Goal: Task Accomplishment & Management: Complete application form

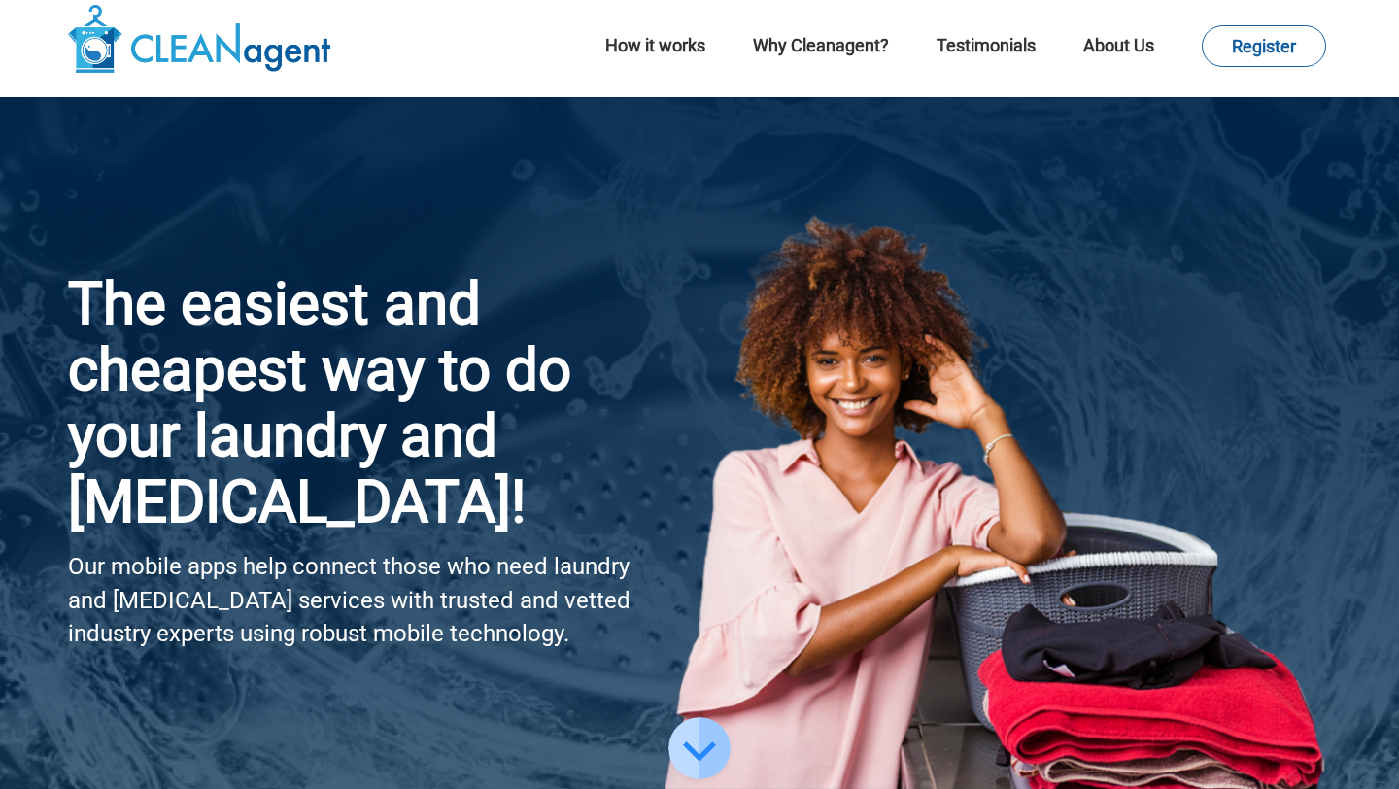
click at [919, 353] on div at bounding box center [997, 454] width 666 height 667
click at [1303, 39] on link "Register" at bounding box center [1264, 46] width 124 height 42
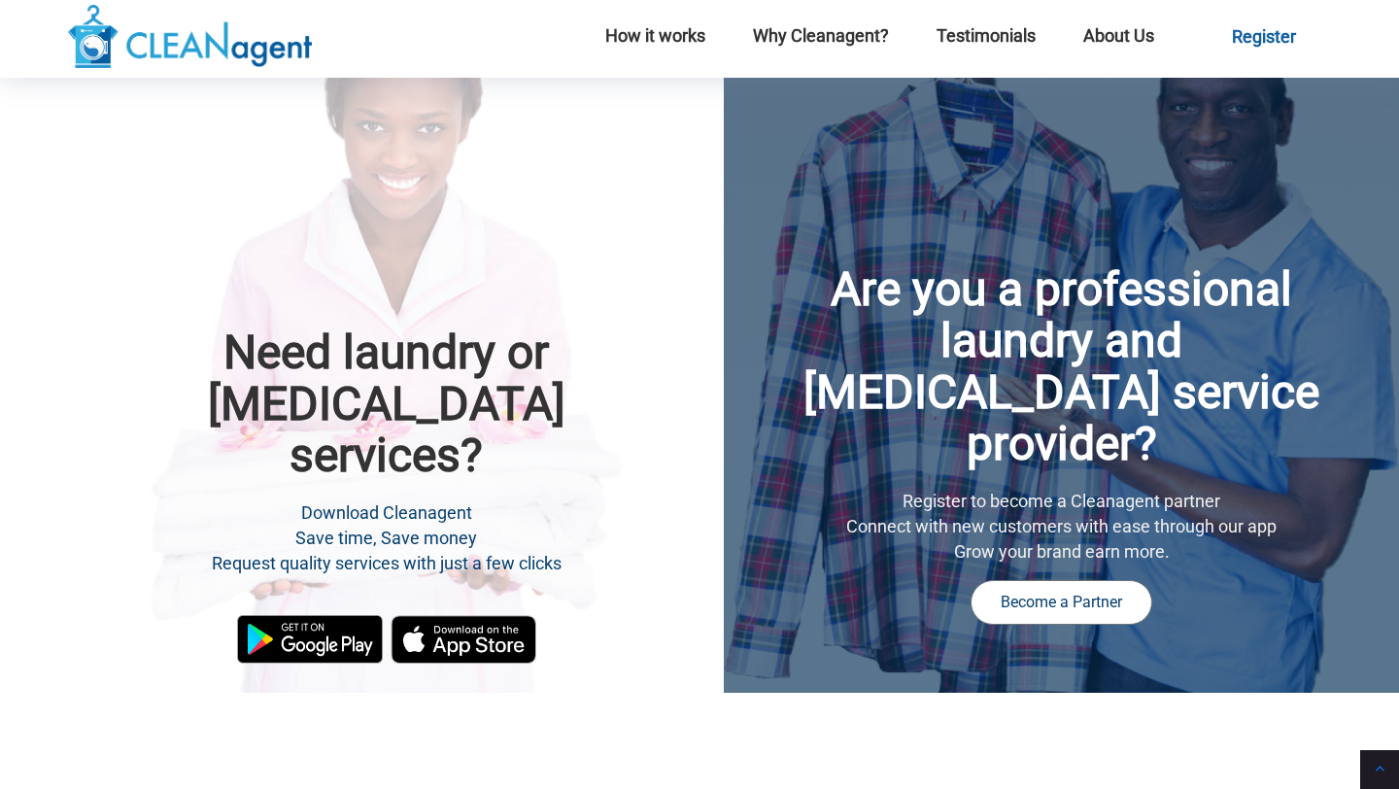
scroll to position [711, 0]
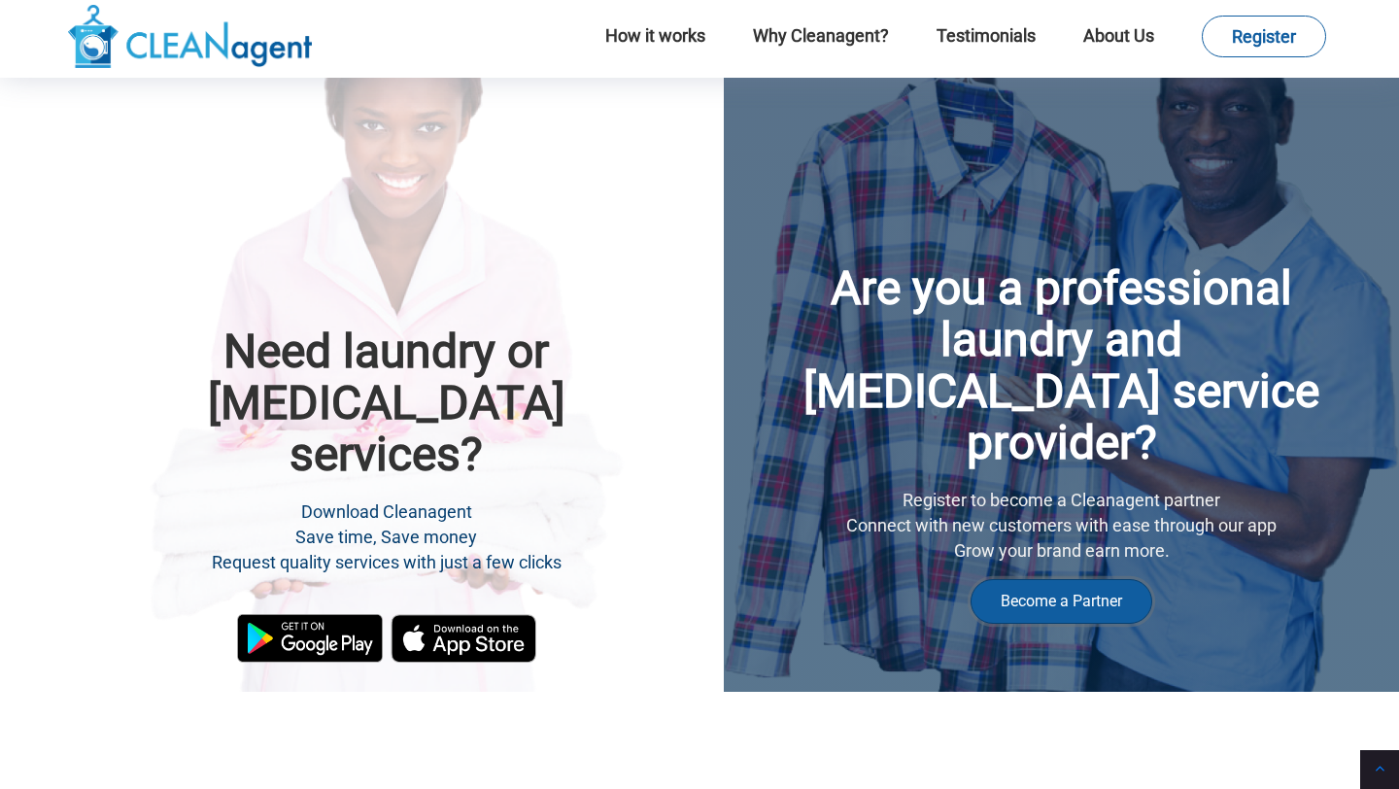
click at [1072, 595] on button "Become a Partner" at bounding box center [1061, 601] width 182 height 45
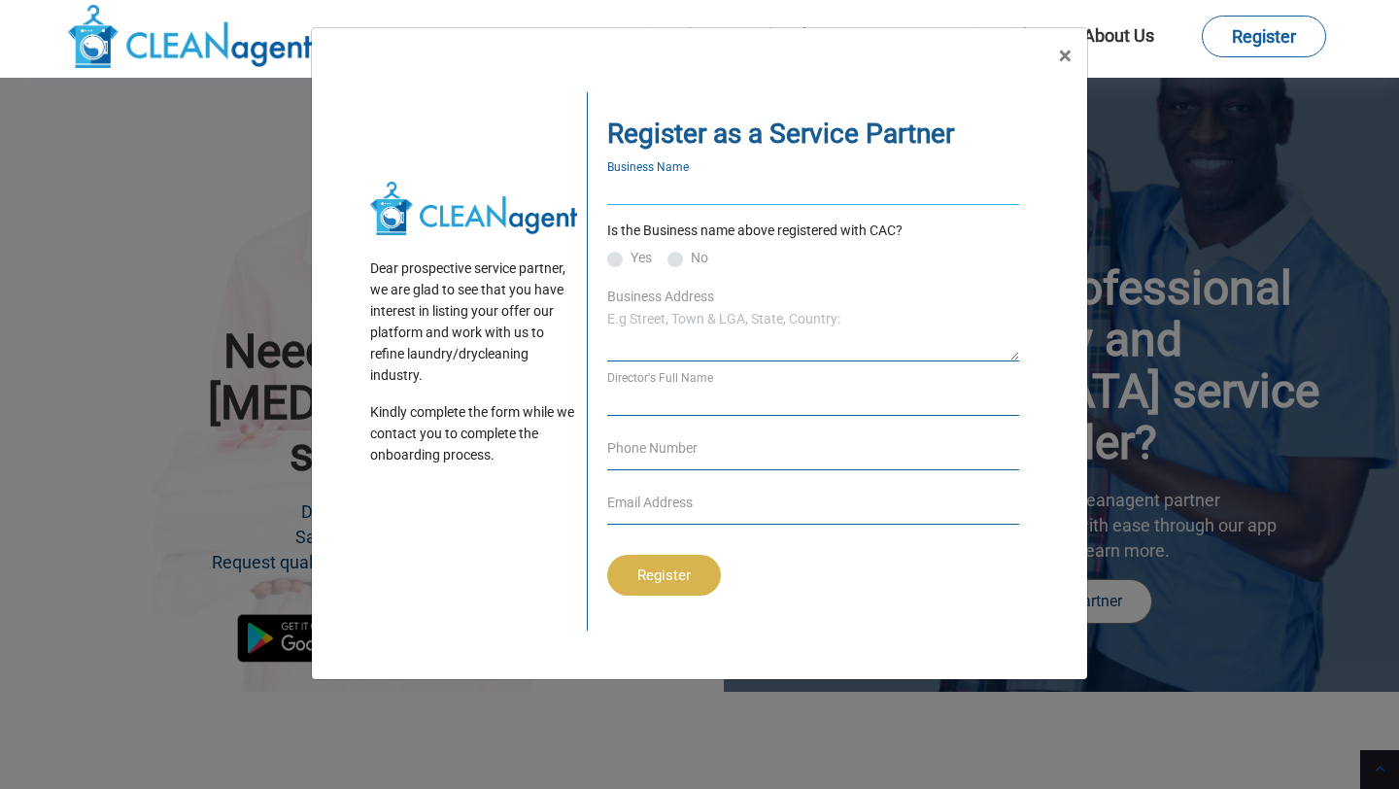
click at [795, 175] on input "text" at bounding box center [813, 185] width 412 height 39
click at [660, 384] on input "text" at bounding box center [813, 396] width 412 height 39
click at [667, 190] on input "text" at bounding box center [813, 185] width 412 height 39
click at [1070, 51] on button "×" at bounding box center [1065, 55] width 44 height 54
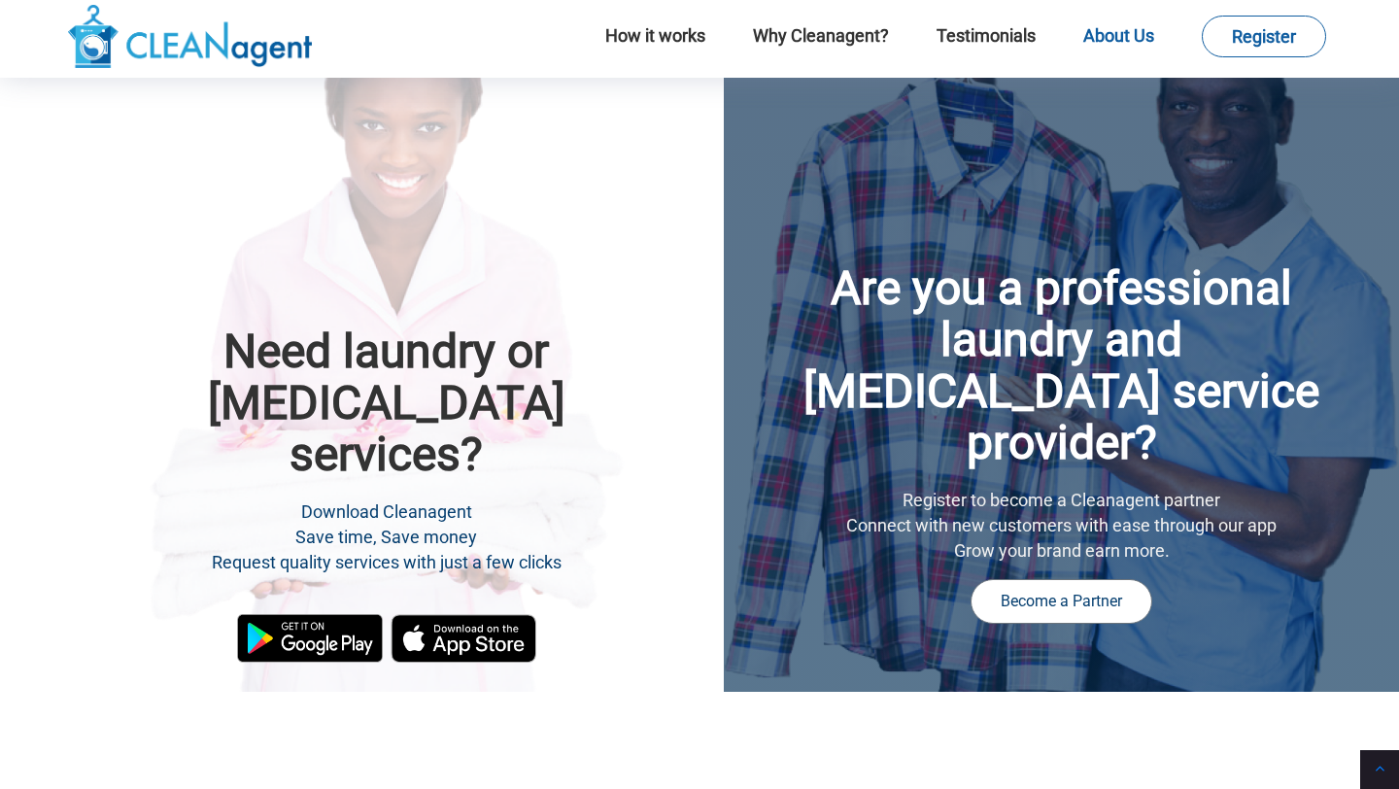
click at [1119, 42] on link "About Us" at bounding box center [1118, 35] width 71 height 20
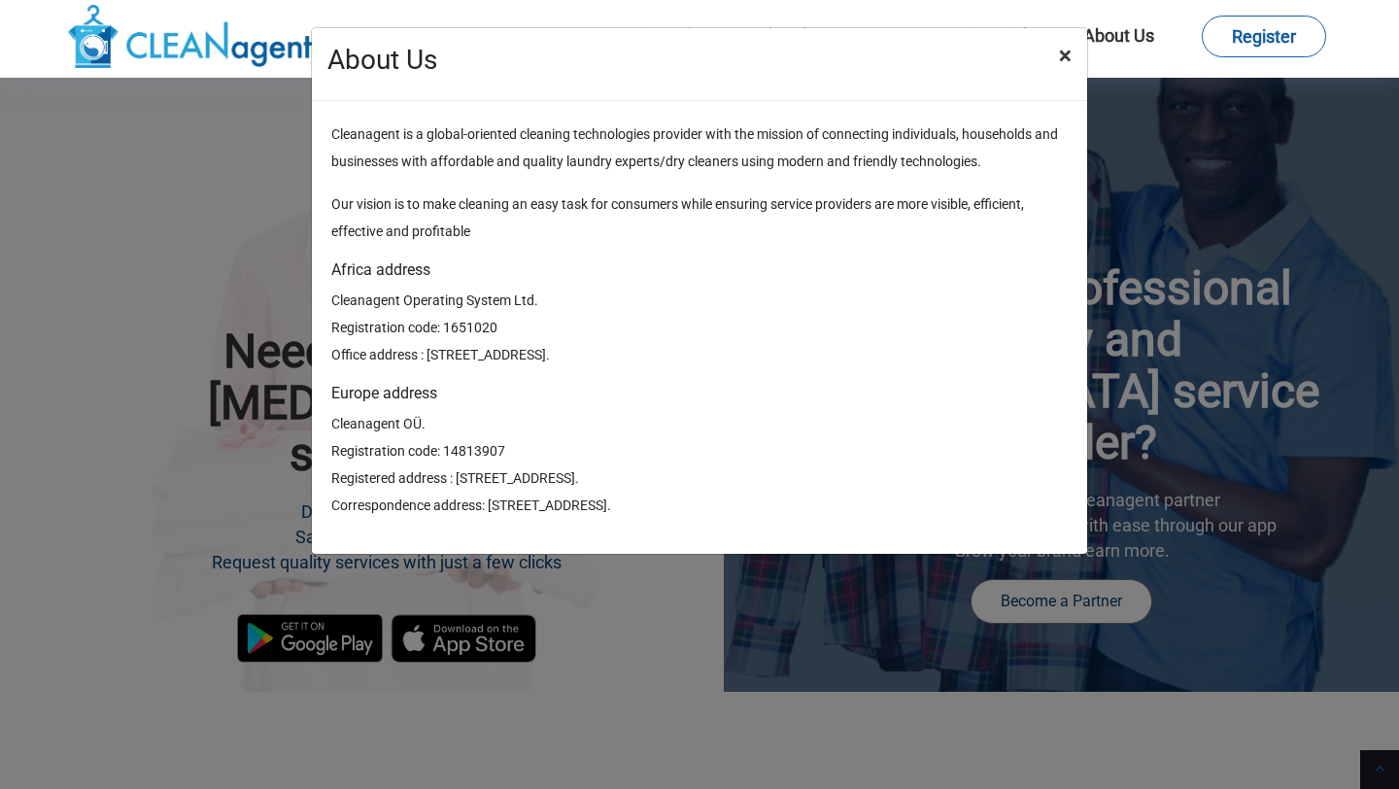
click at [1070, 58] on button "×" at bounding box center [1065, 55] width 44 height 54
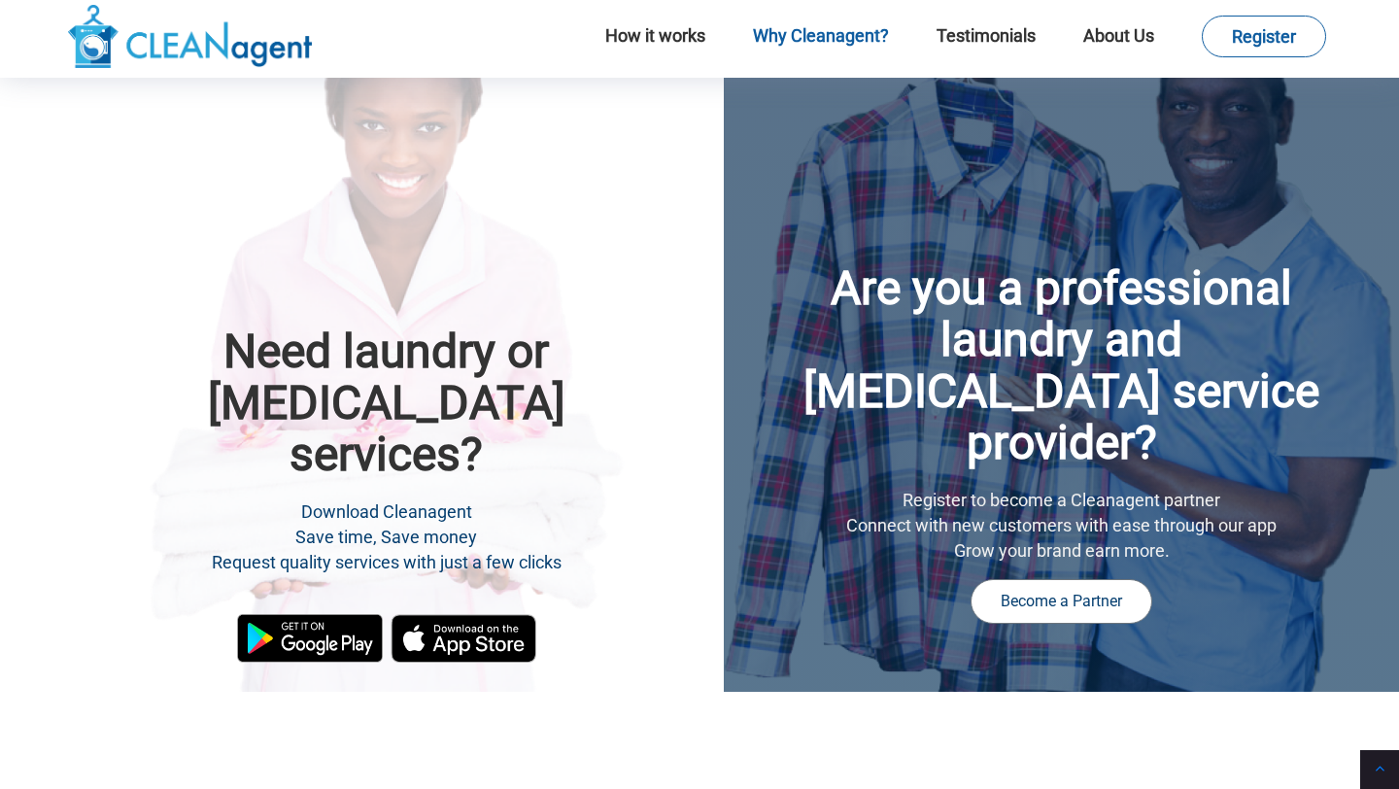
click at [842, 33] on link "Why Cleanagent?" at bounding box center [821, 35] width 136 height 20
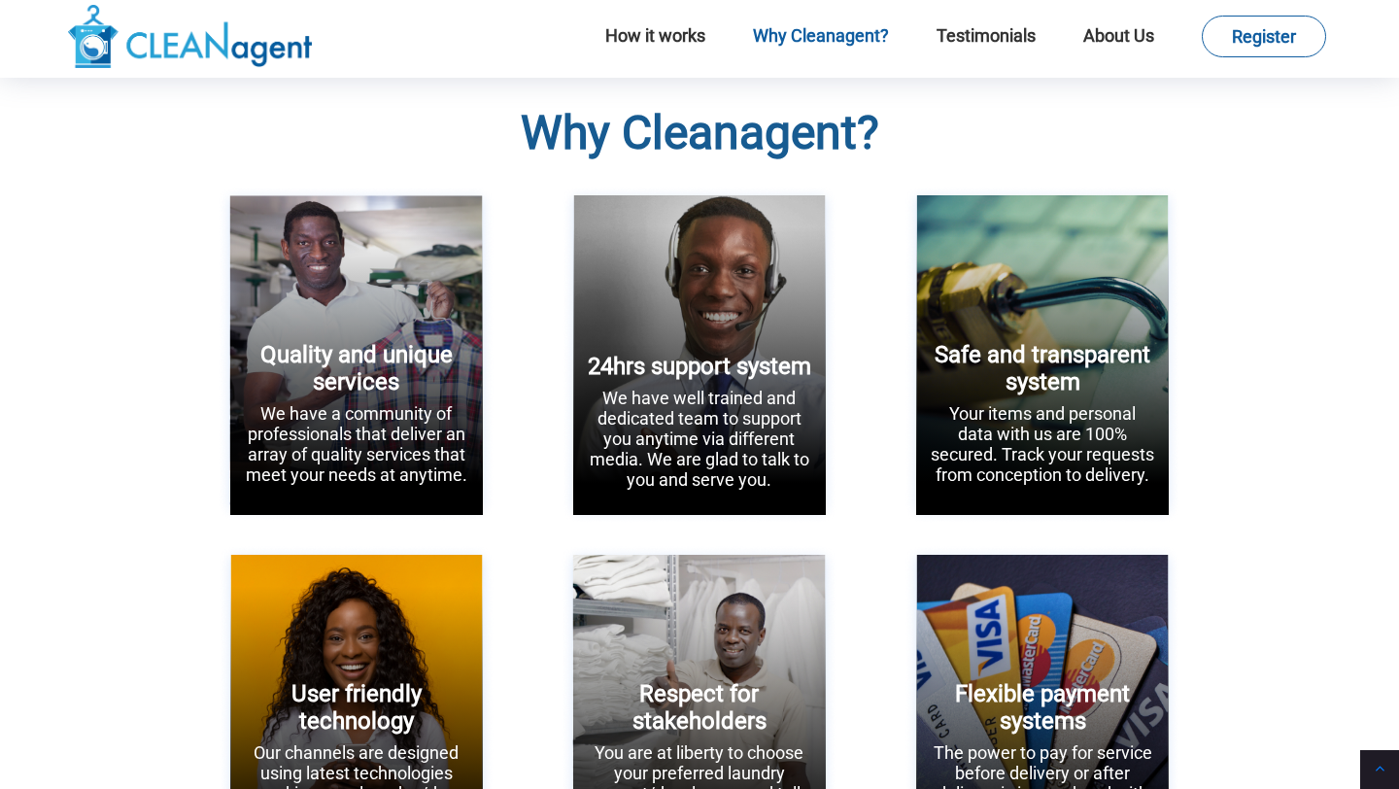
scroll to position [2626, 0]
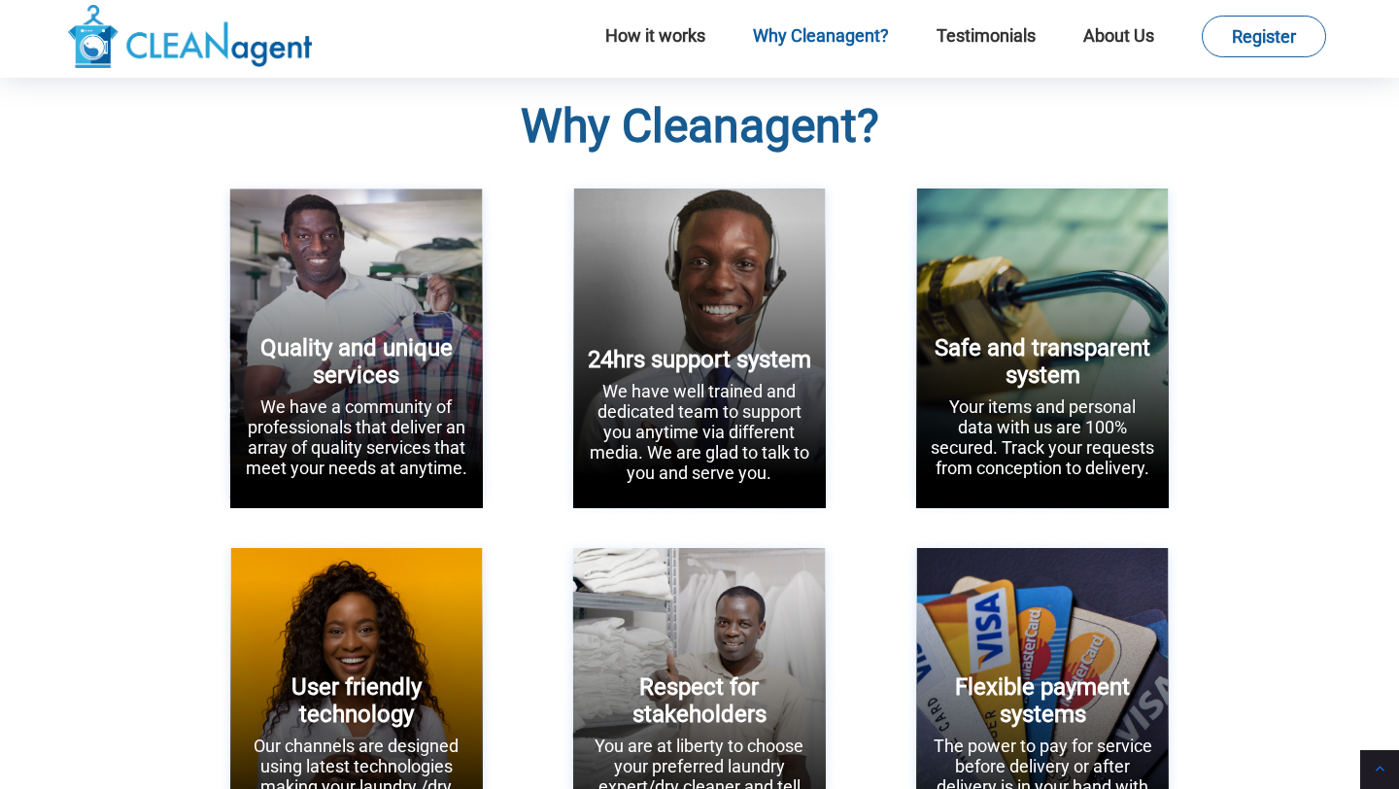
click at [680, 424] on p "We have well trained and dedicated team to support you anytime via different me…" at bounding box center [699, 432] width 223 height 102
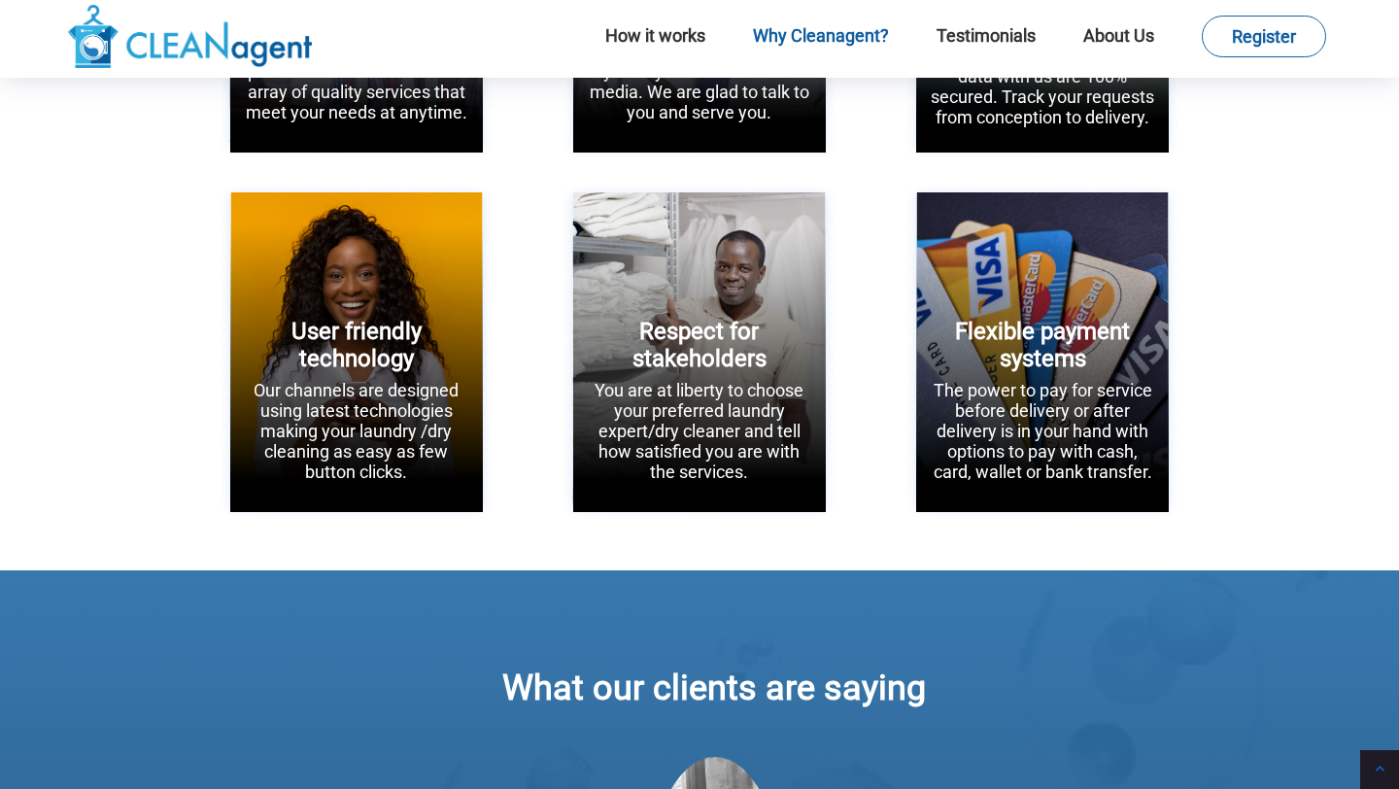
scroll to position [3010, 0]
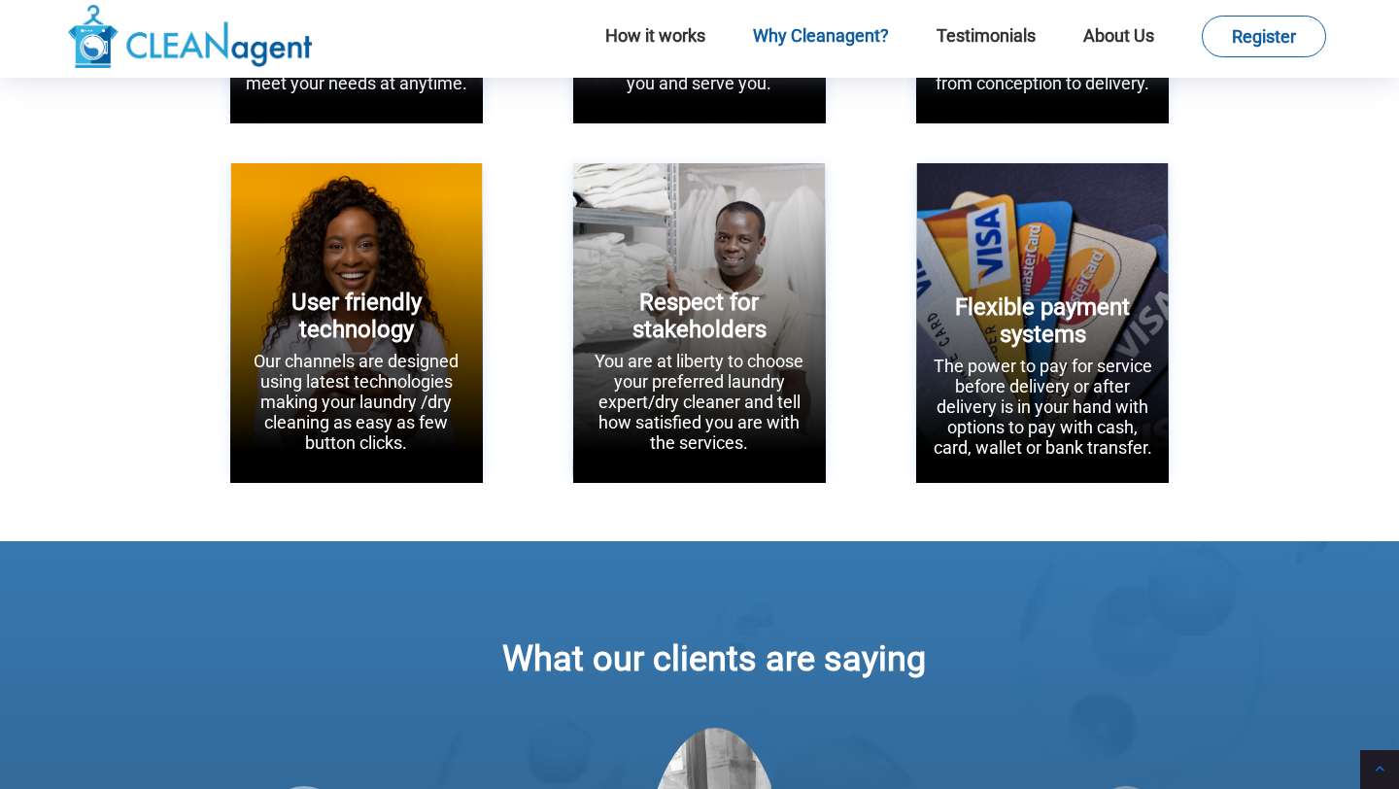
click at [1021, 424] on p "The power to pay for service before delivery or after delivery is in your hand …" at bounding box center [1042, 407] width 223 height 102
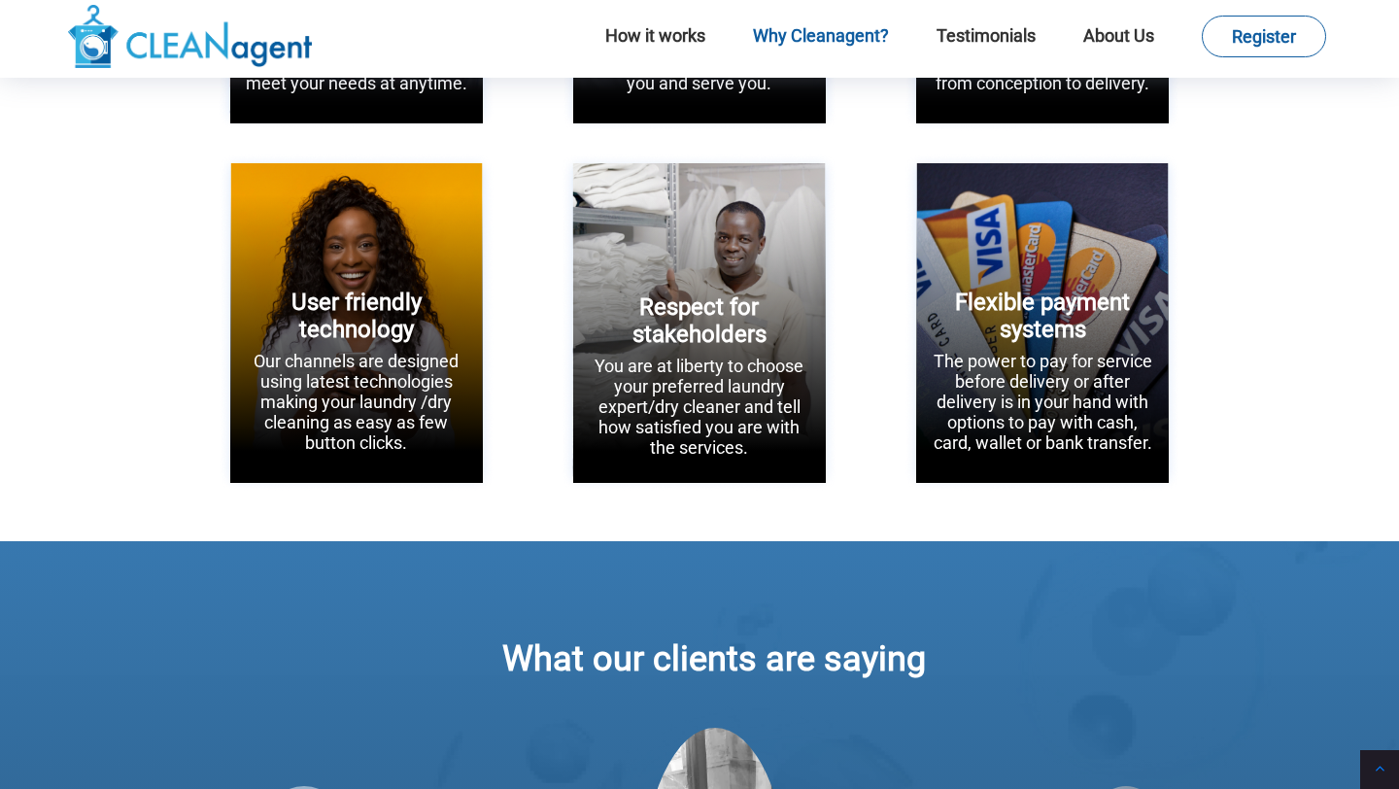
click at [705, 356] on p "You are at liberty to choose your preferred laundry expert/dry cleaner and tell…" at bounding box center [699, 407] width 223 height 102
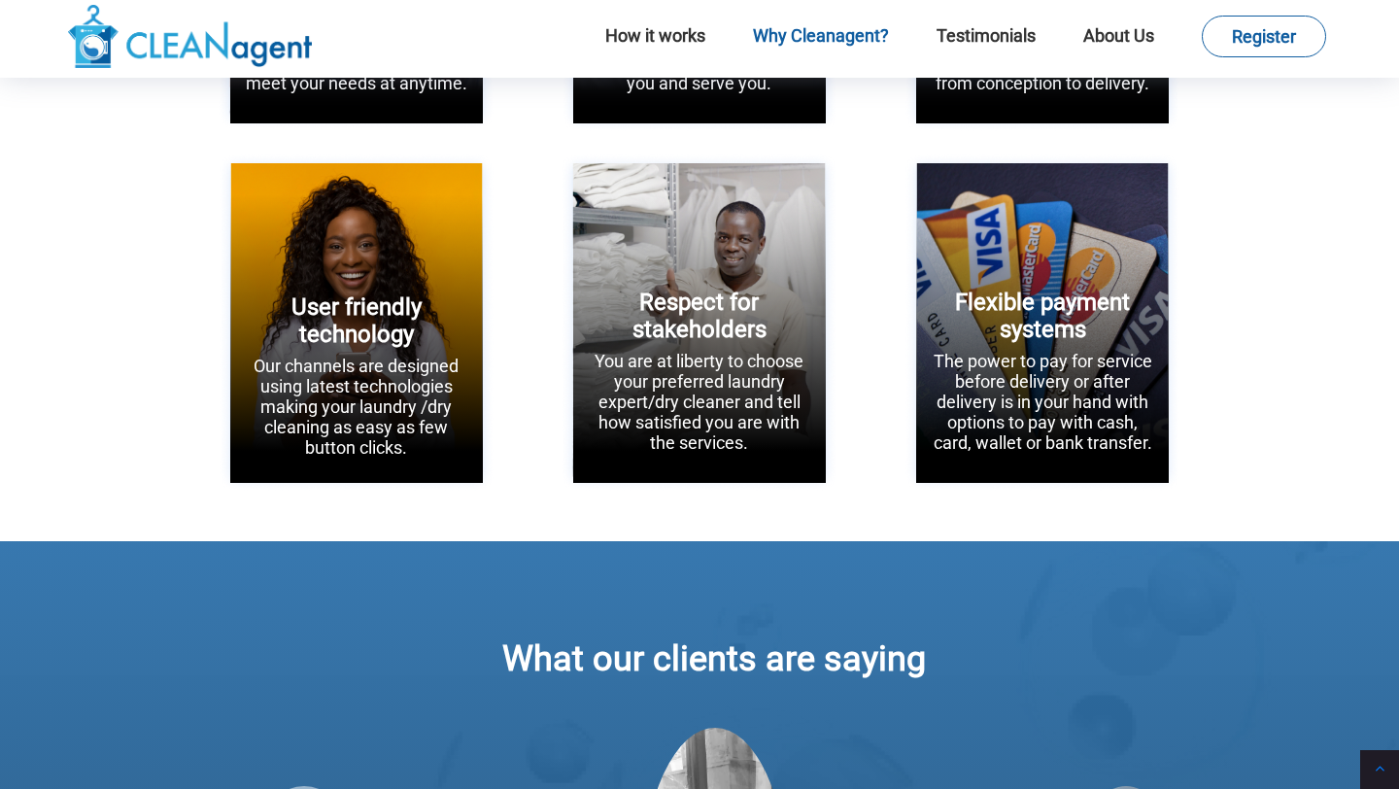
click at [341, 356] on p "Our channels are designed using latest technologies making your laundry /dry cl…" at bounding box center [356, 407] width 223 height 102
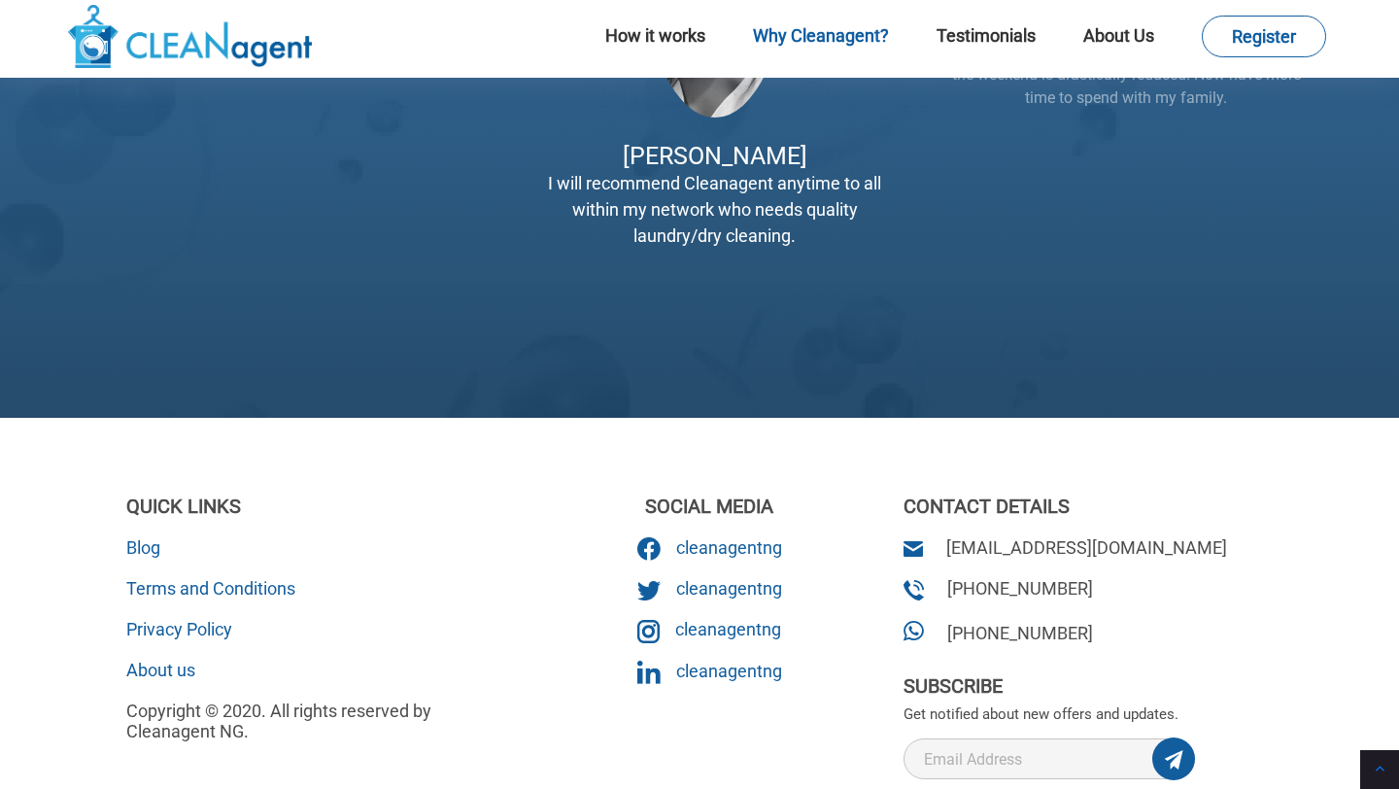
scroll to position [3974, 0]
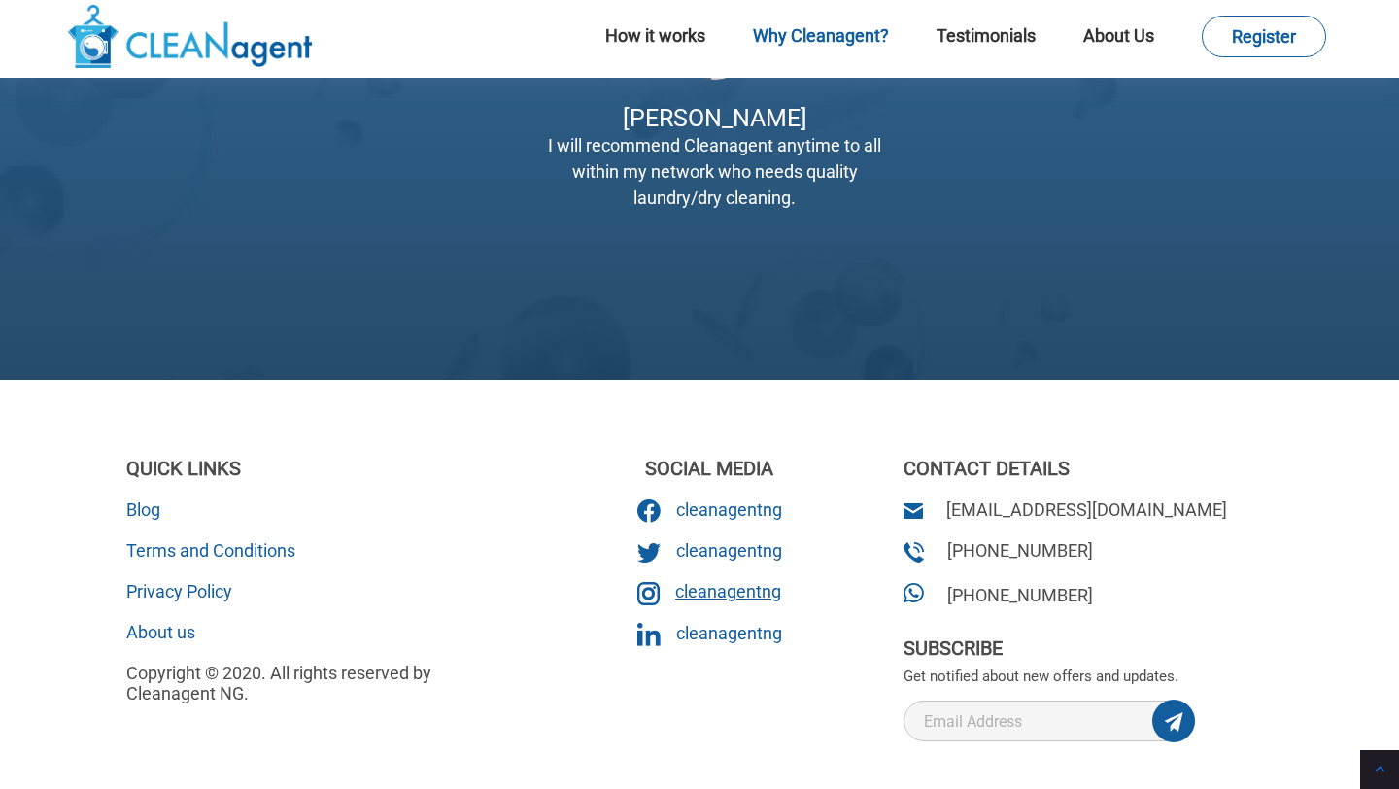
click at [689, 601] on span "cleanagentng" at bounding box center [728, 591] width 106 height 20
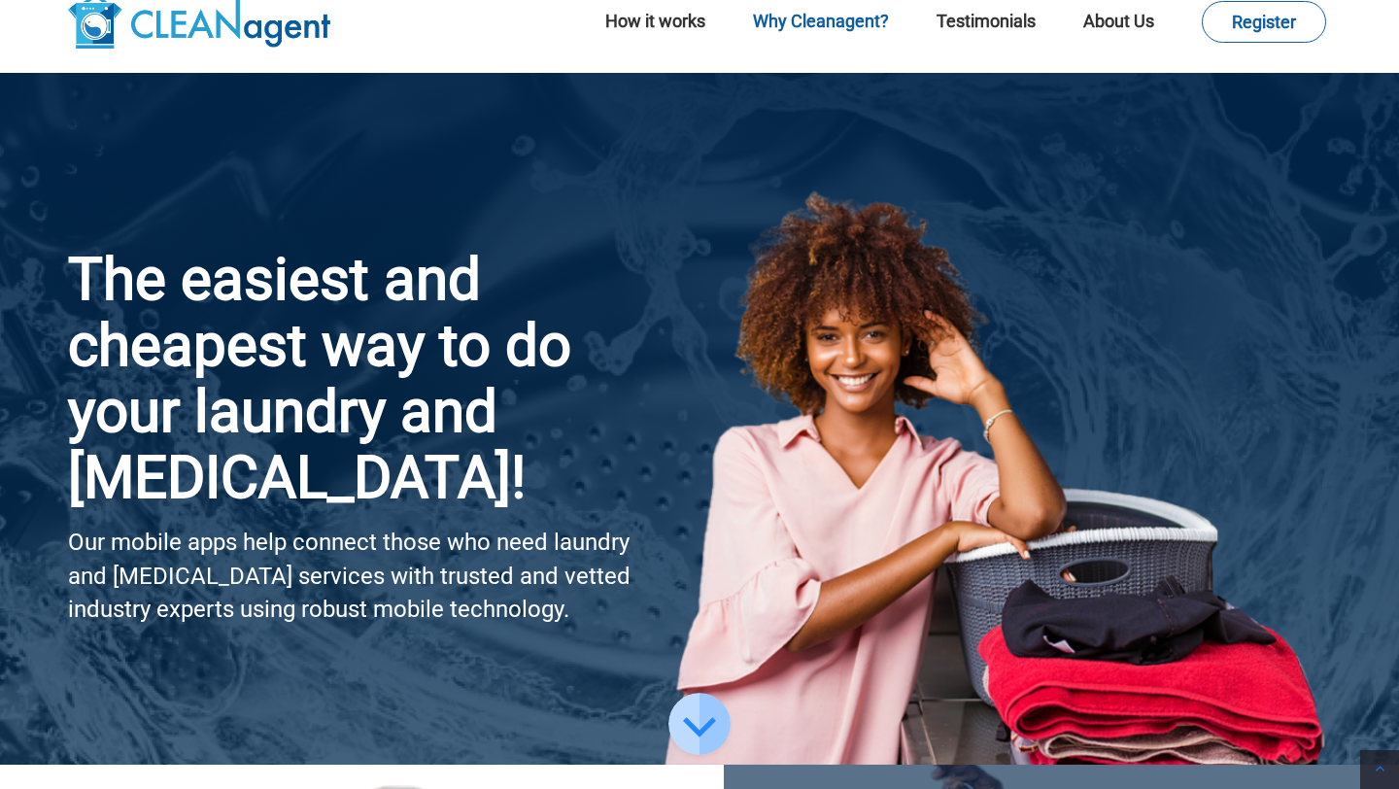
scroll to position [0, 0]
